Goal: Task Accomplishment & Management: Manage account settings

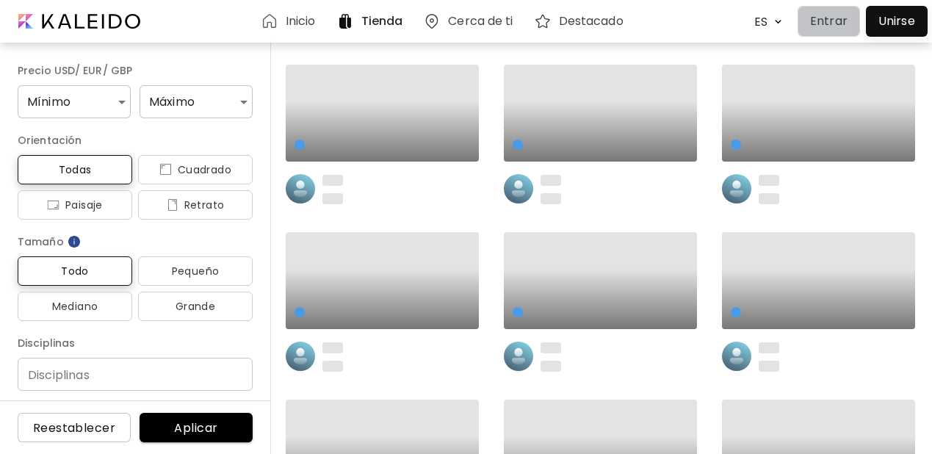
click at [833, 22] on p "Entrar" at bounding box center [828, 21] width 37 height 18
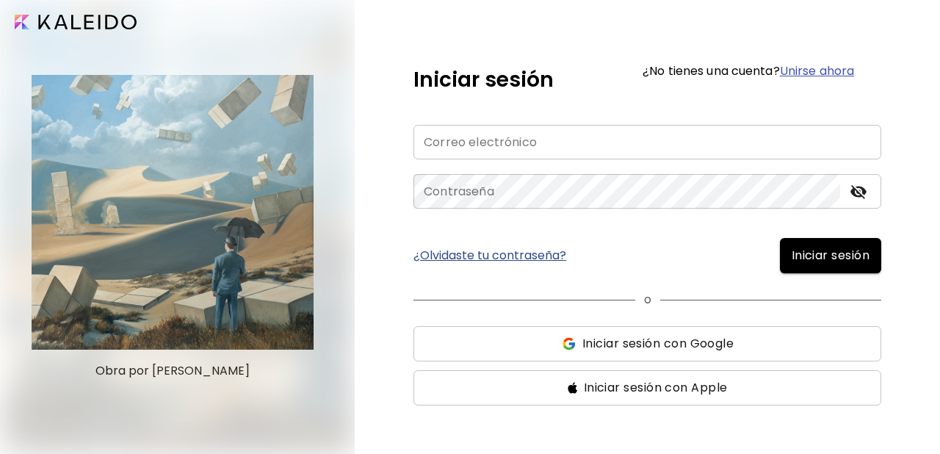
type input "**********"
click at [811, 259] on span "Iniciar sesión" at bounding box center [831, 256] width 78 height 18
